Goal: Navigation & Orientation: Find specific page/section

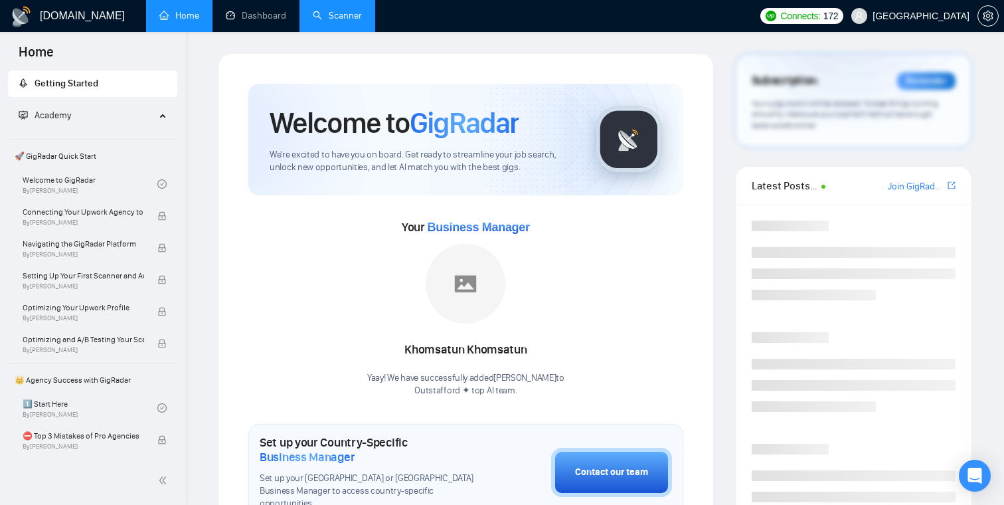
click at [335, 18] on link "Scanner" at bounding box center [337, 15] width 49 height 11
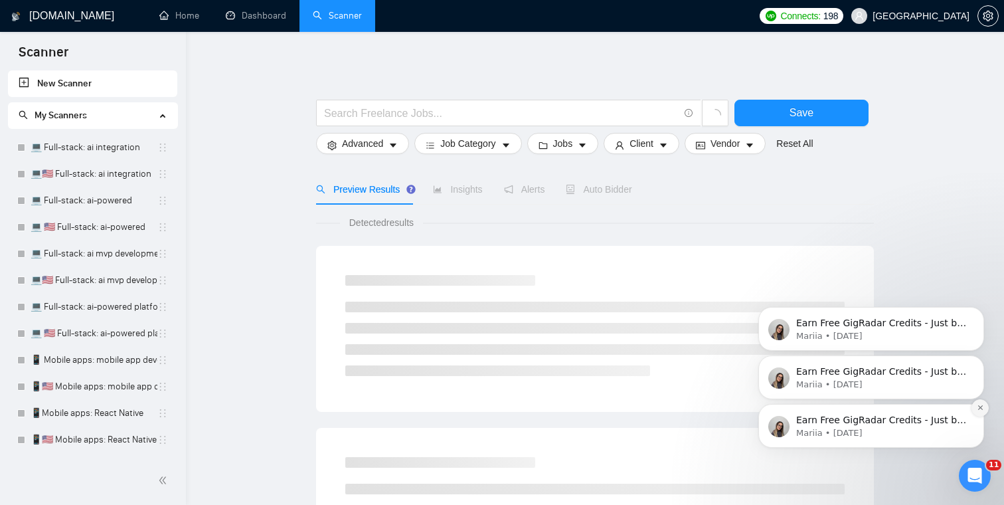
click at [980, 407] on icon "Dismiss notification" at bounding box center [980, 407] width 5 height 5
click at [980, 410] on icon "Dismiss notification" at bounding box center [980, 407] width 7 height 7
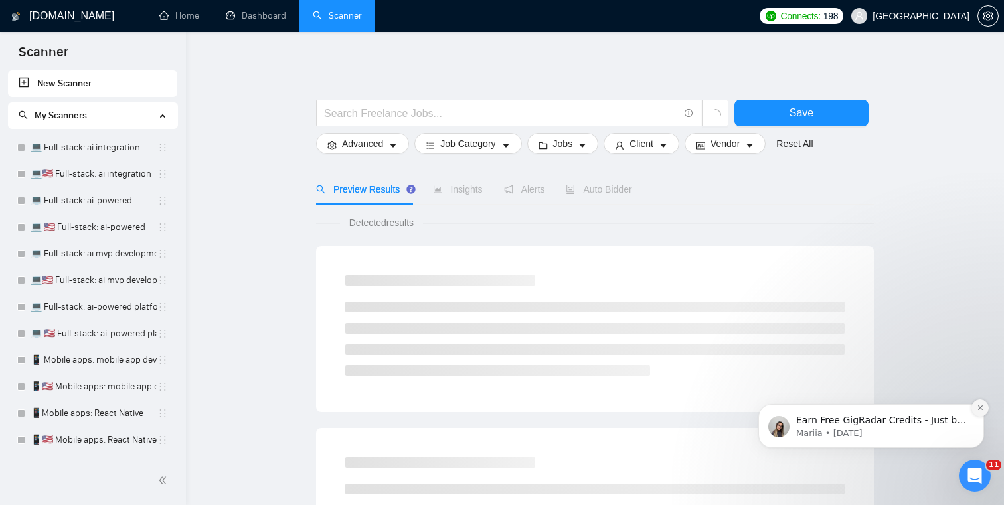
click at [982, 410] on icon "Dismiss notification" at bounding box center [980, 407] width 7 height 7
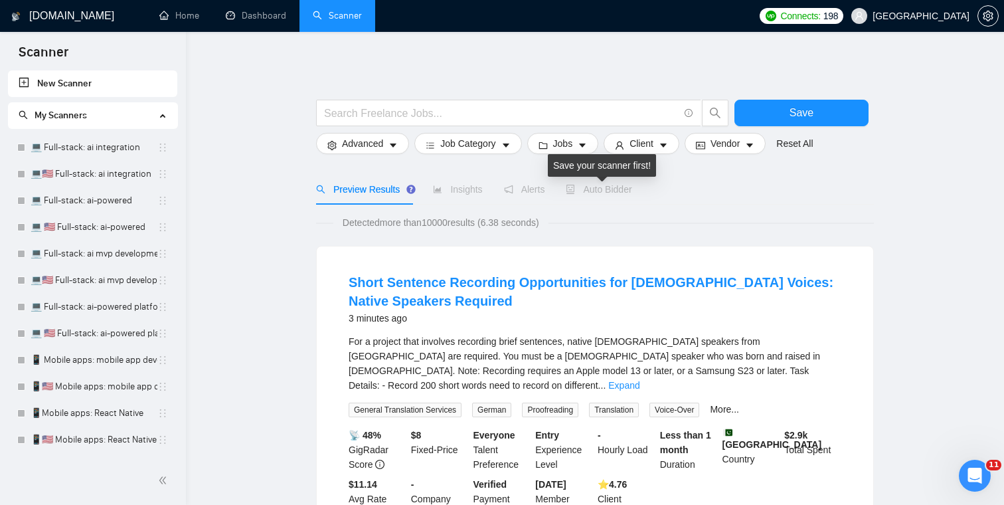
click at [623, 189] on span "Auto Bidder" at bounding box center [599, 189] width 66 height 11
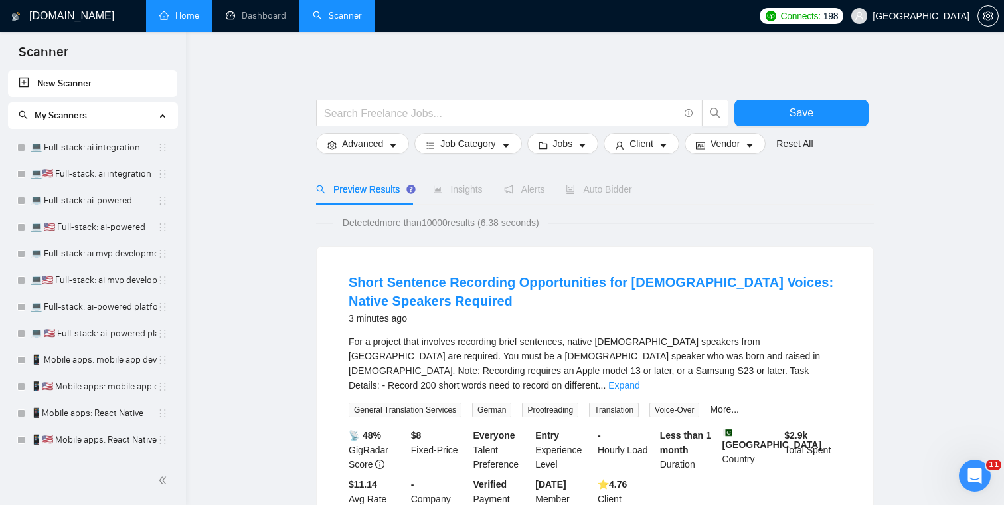
click at [183, 13] on link "Home" at bounding box center [179, 15] width 40 height 11
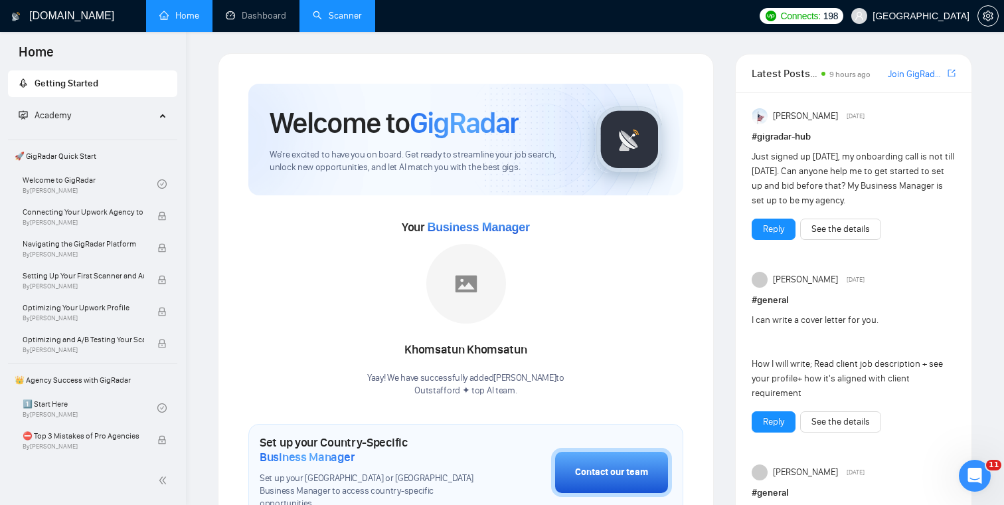
click at [338, 12] on link "Scanner" at bounding box center [337, 15] width 49 height 11
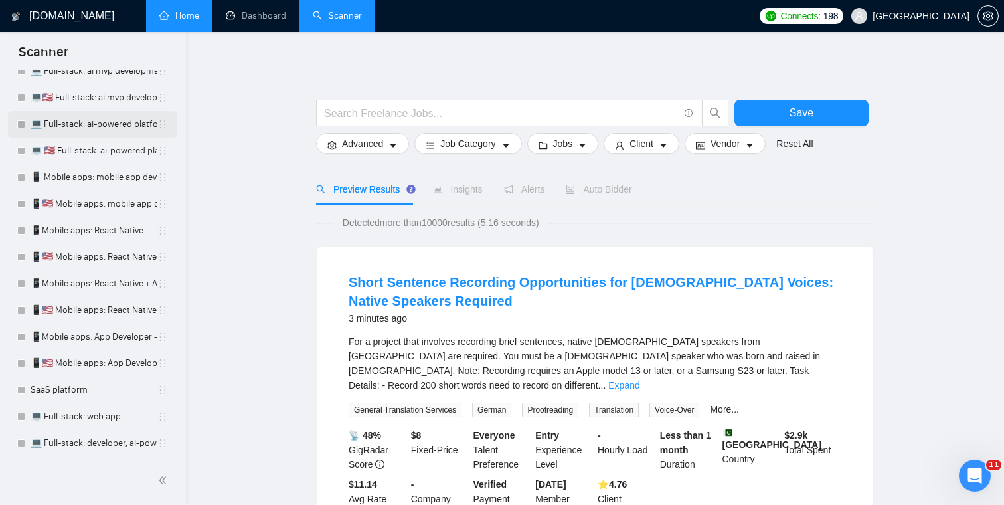
scroll to position [141, 0]
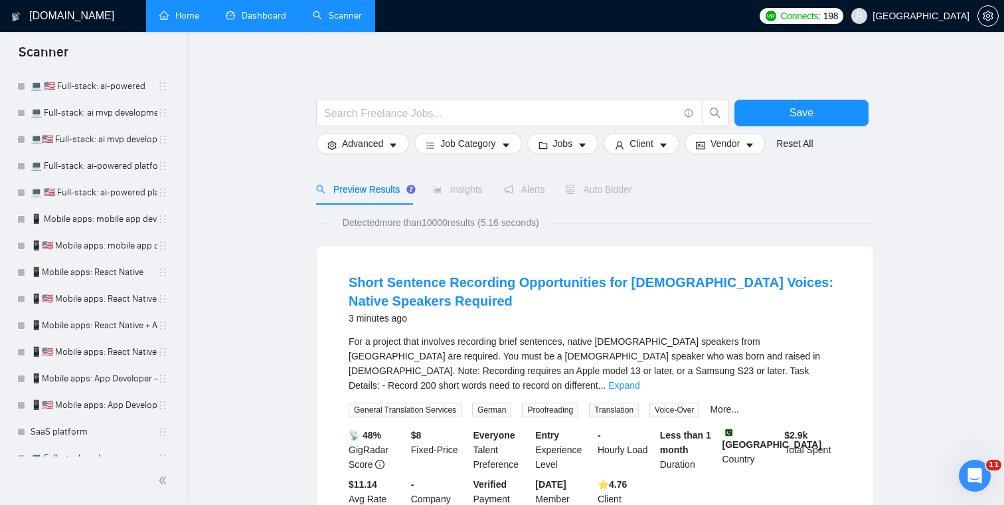
click at [244, 10] on link "Dashboard" at bounding box center [256, 15] width 60 height 11
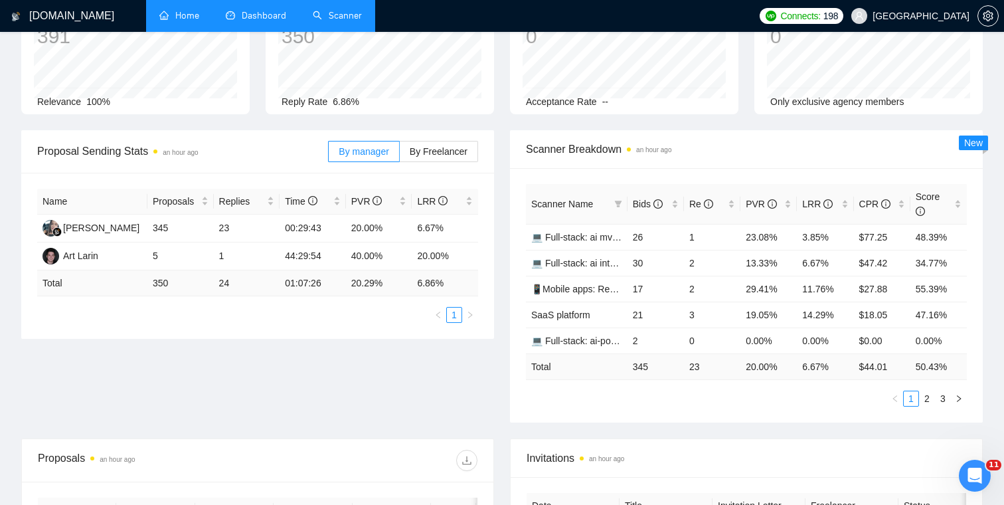
scroll to position [125, 0]
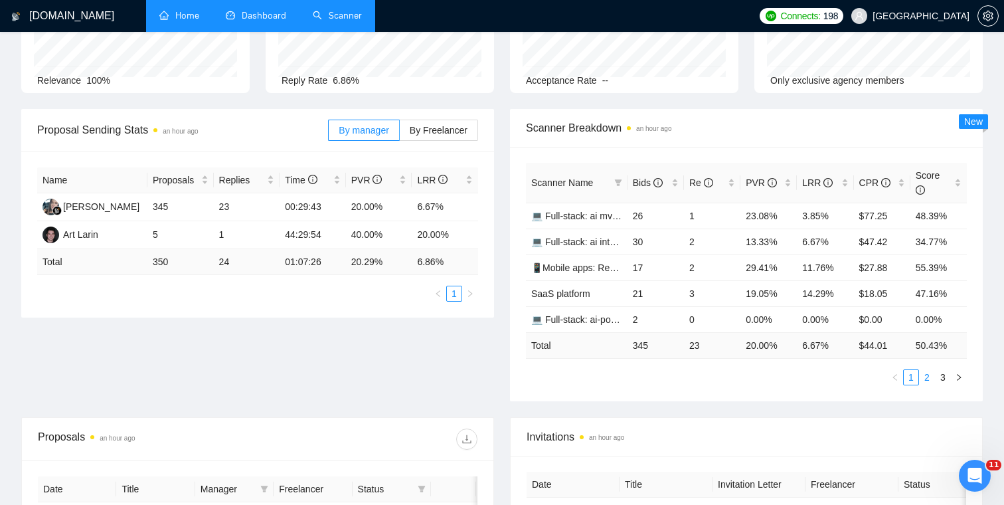
click at [927, 379] on link "2" at bounding box center [927, 377] width 15 height 15
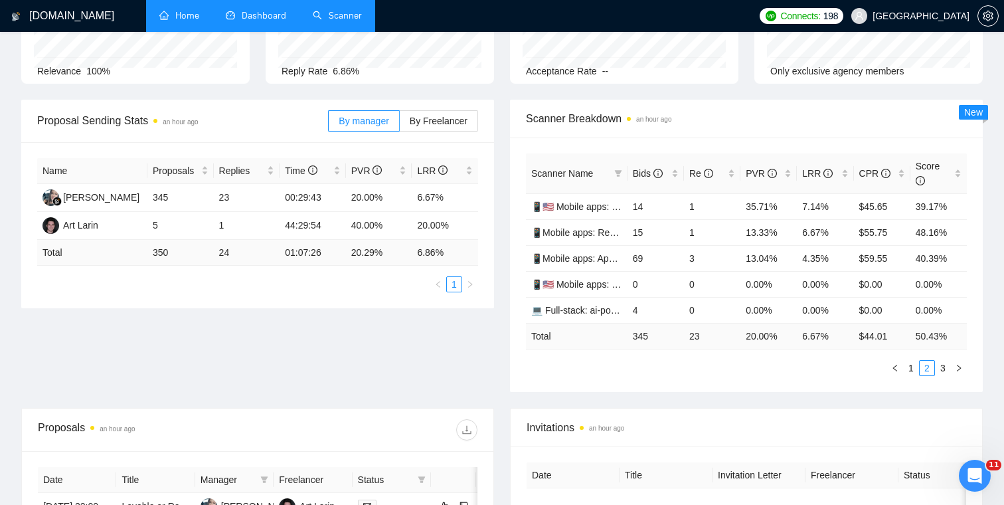
scroll to position [116, 0]
